Goal: Check status

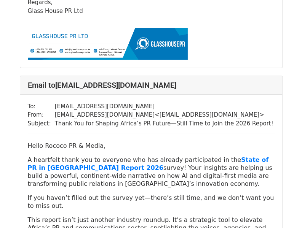
scroll to position [17175, 0]
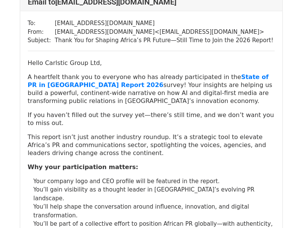
scroll to position [3274, 0]
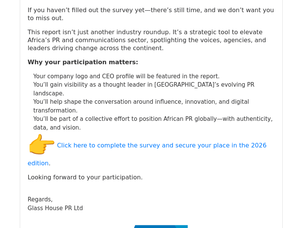
drag, startPoint x: 304, startPoint y: 12, endPoint x: 308, endPoint y: 52, distance: 40.1
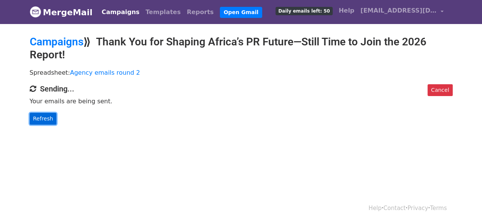
click at [39, 118] on link "Refresh" at bounding box center [43, 119] width 27 height 12
